Goal: Find specific page/section: Find specific page/section

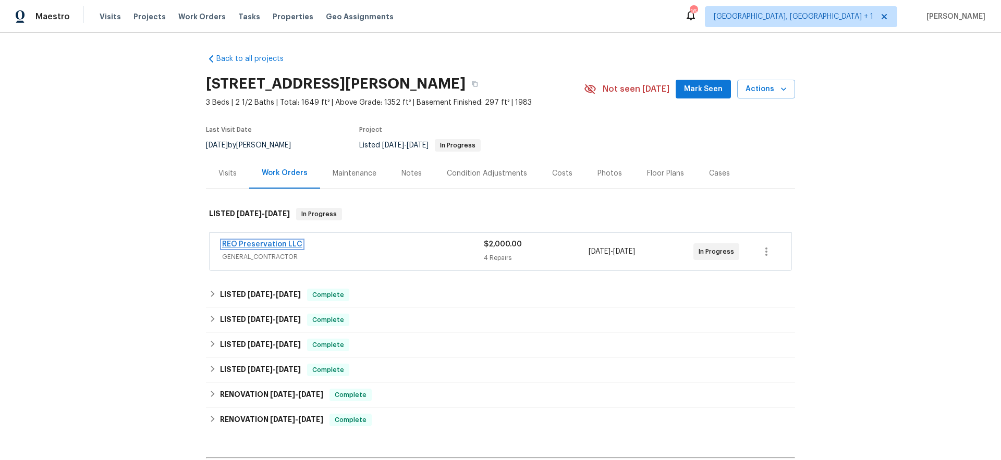
click at [232, 245] on link "REO Preservation LLC" at bounding box center [262, 244] width 80 height 7
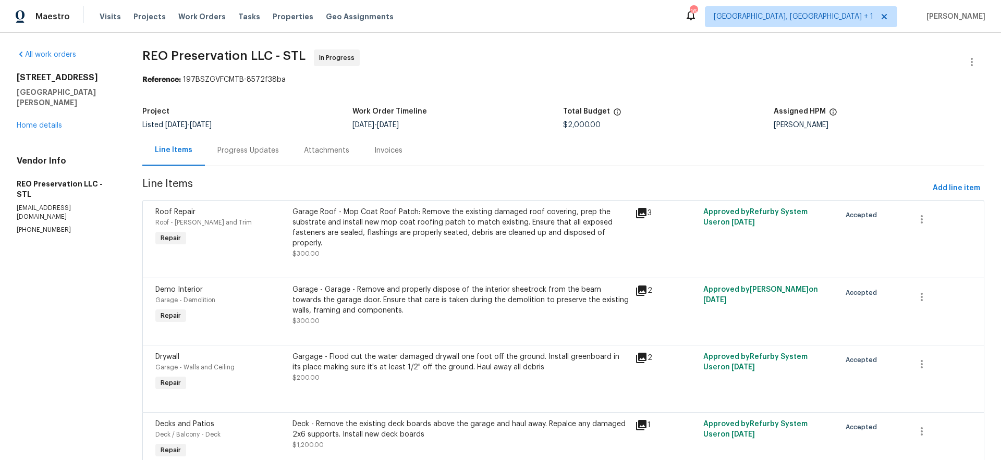
click at [271, 149] on div "Progress Updates" at bounding box center [248, 150] width 62 height 10
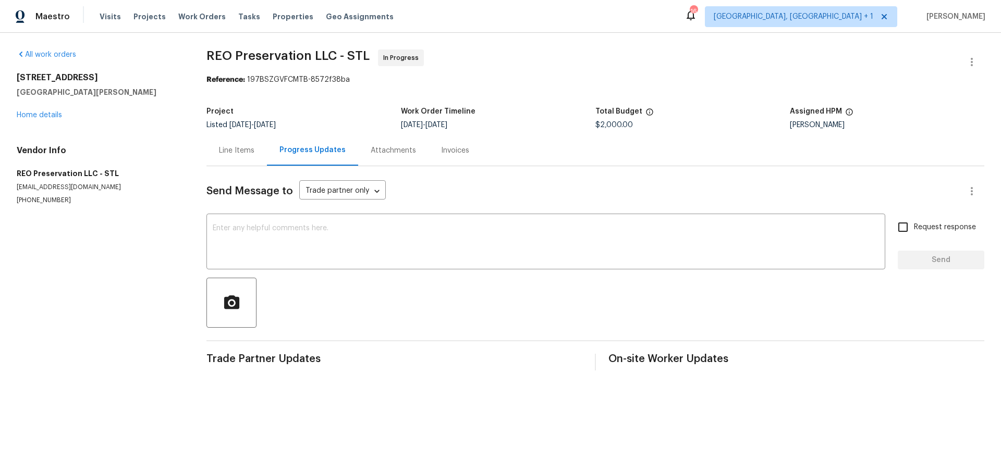
click at [371, 150] on div "Attachments" at bounding box center [393, 150] width 45 height 10
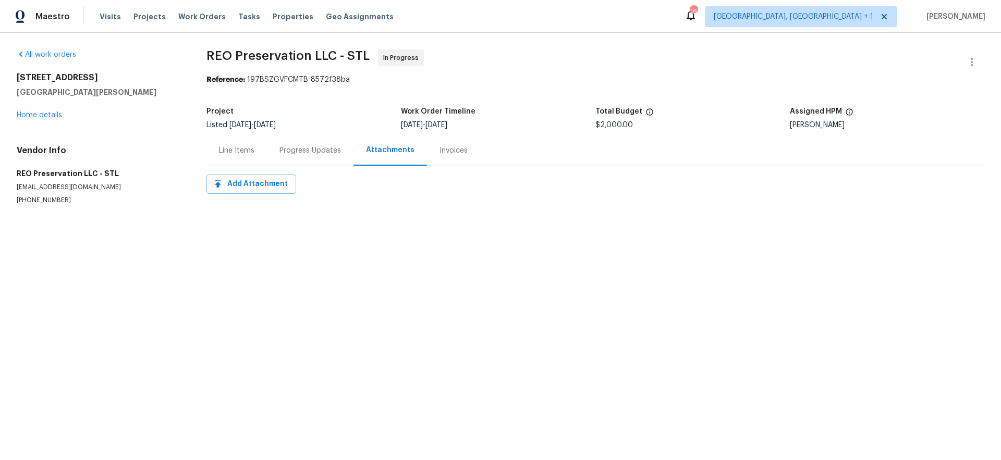
click at [242, 148] on div "Line Items" at bounding box center [236, 150] width 35 height 10
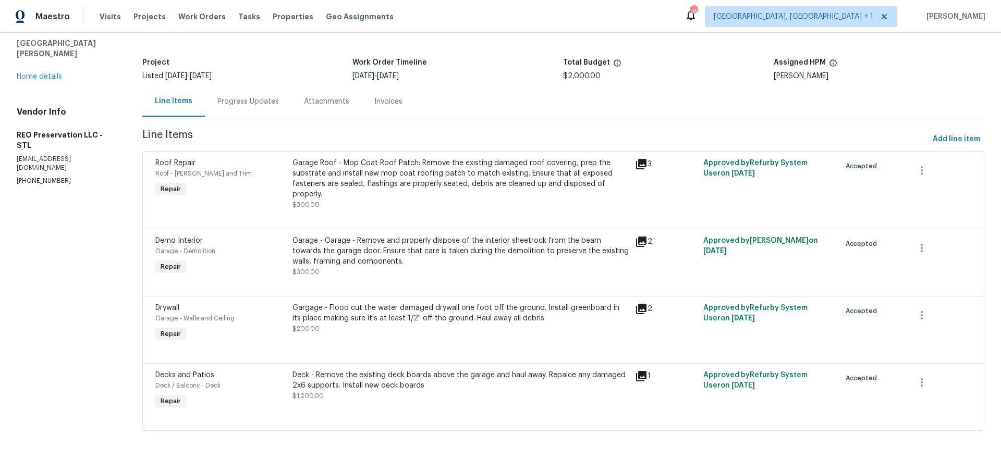
scroll to position [57, 0]
click at [242, 96] on div "Progress Updates" at bounding box center [248, 101] width 62 height 10
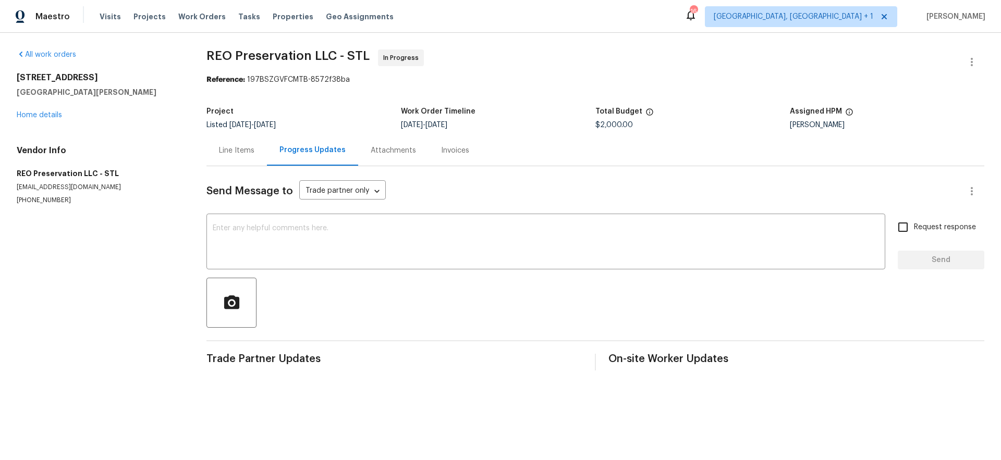
click at [217, 162] on div "Line Items" at bounding box center [236, 150] width 60 height 31
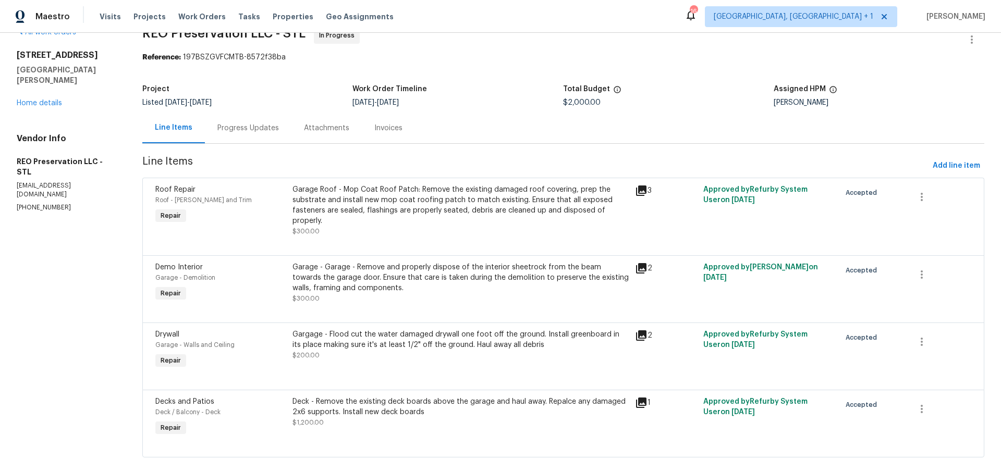
scroll to position [57, 0]
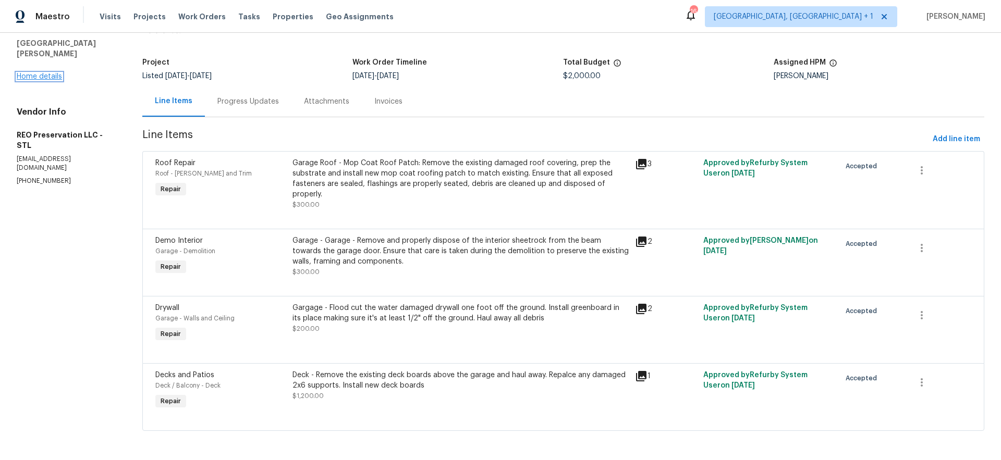
click at [36, 73] on link "Home details" at bounding box center [39, 76] width 45 height 7
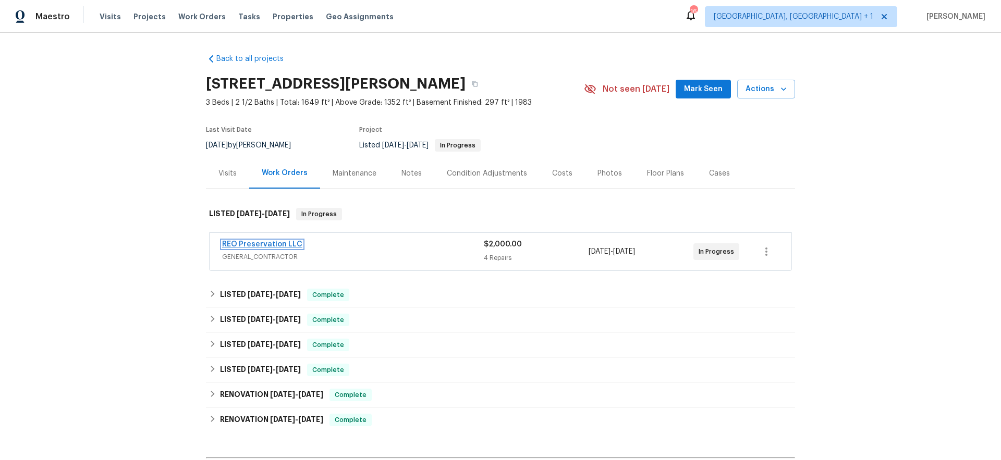
click at [264, 243] on link "REO Preservation LLC" at bounding box center [262, 244] width 80 height 7
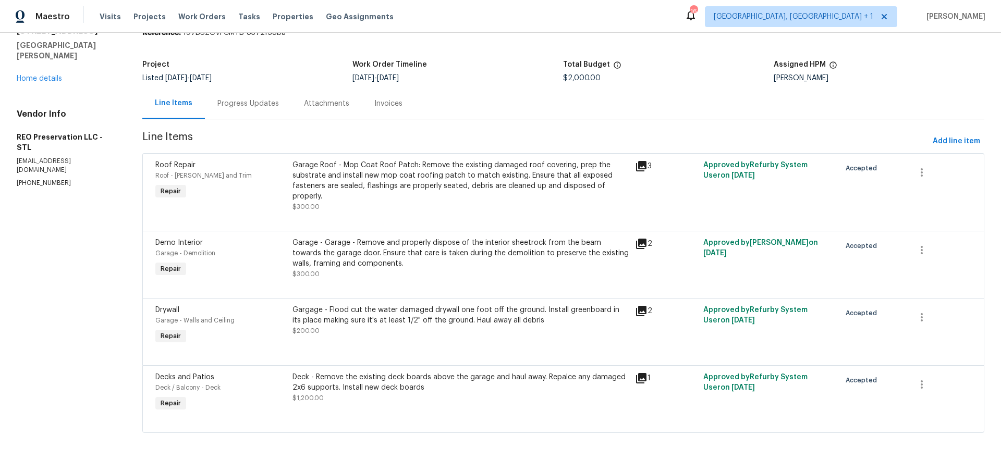
scroll to position [57, 0]
